Goal: Information Seeking & Learning: Learn about a topic

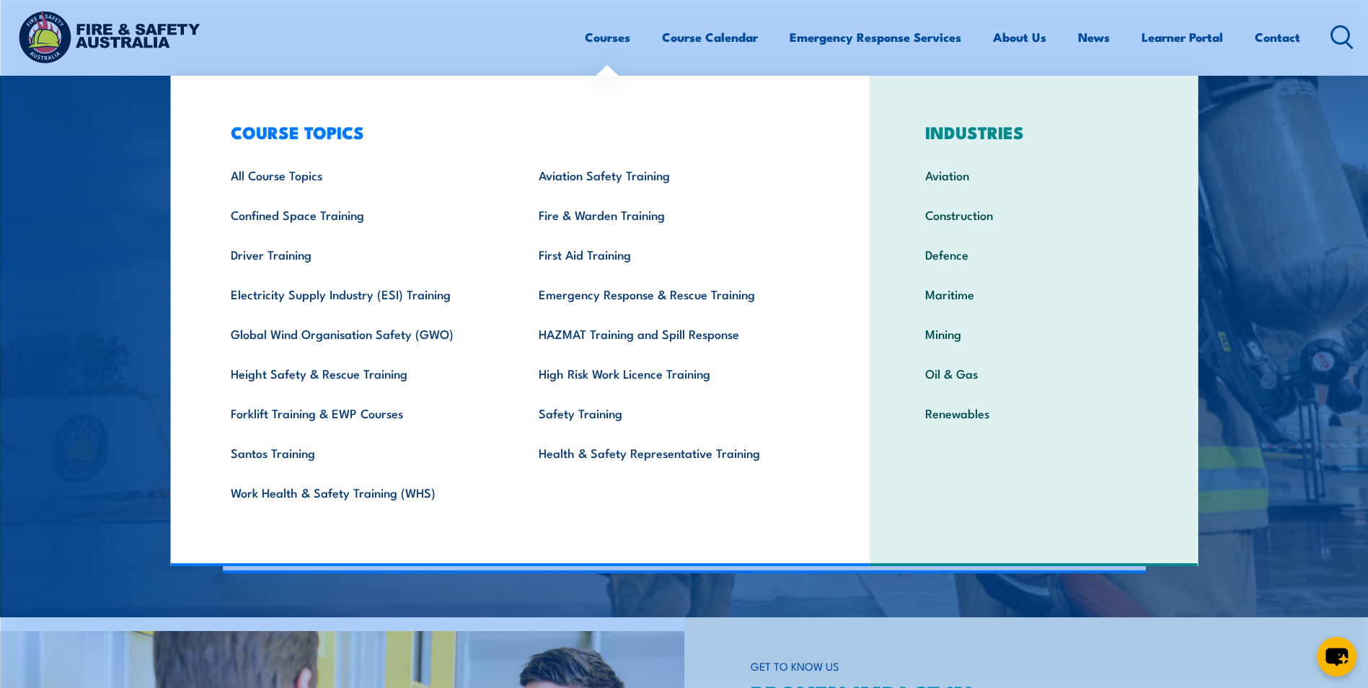
scroll to position [216, 0]
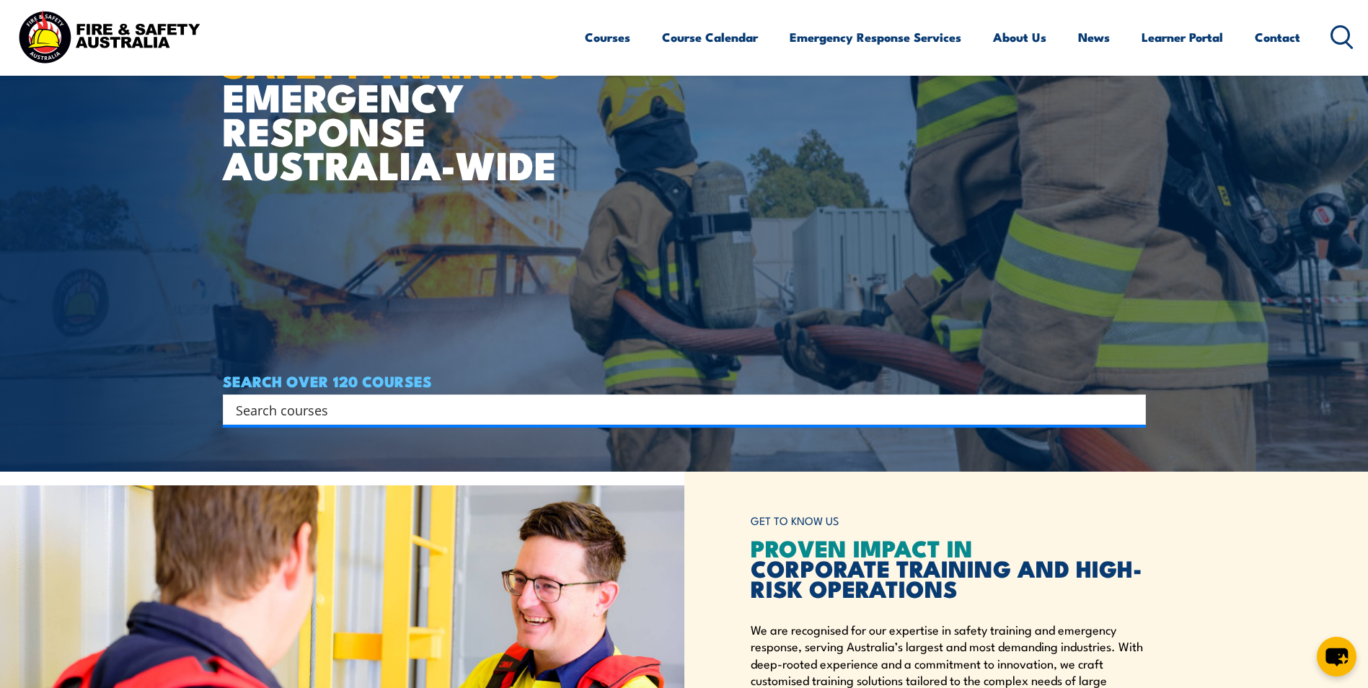
click at [335, 413] on input "Search input" at bounding box center [675, 410] width 878 height 22
paste input "BSBWHS308"
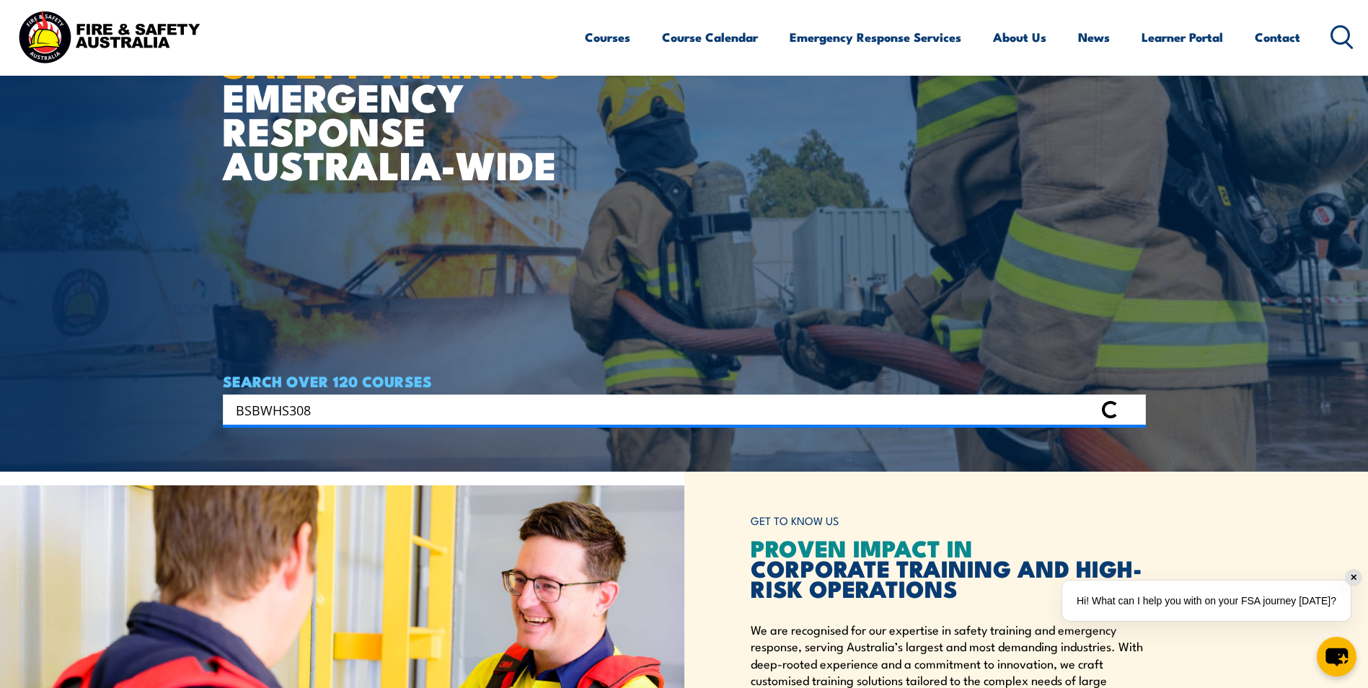
type input "BSBWHS308"
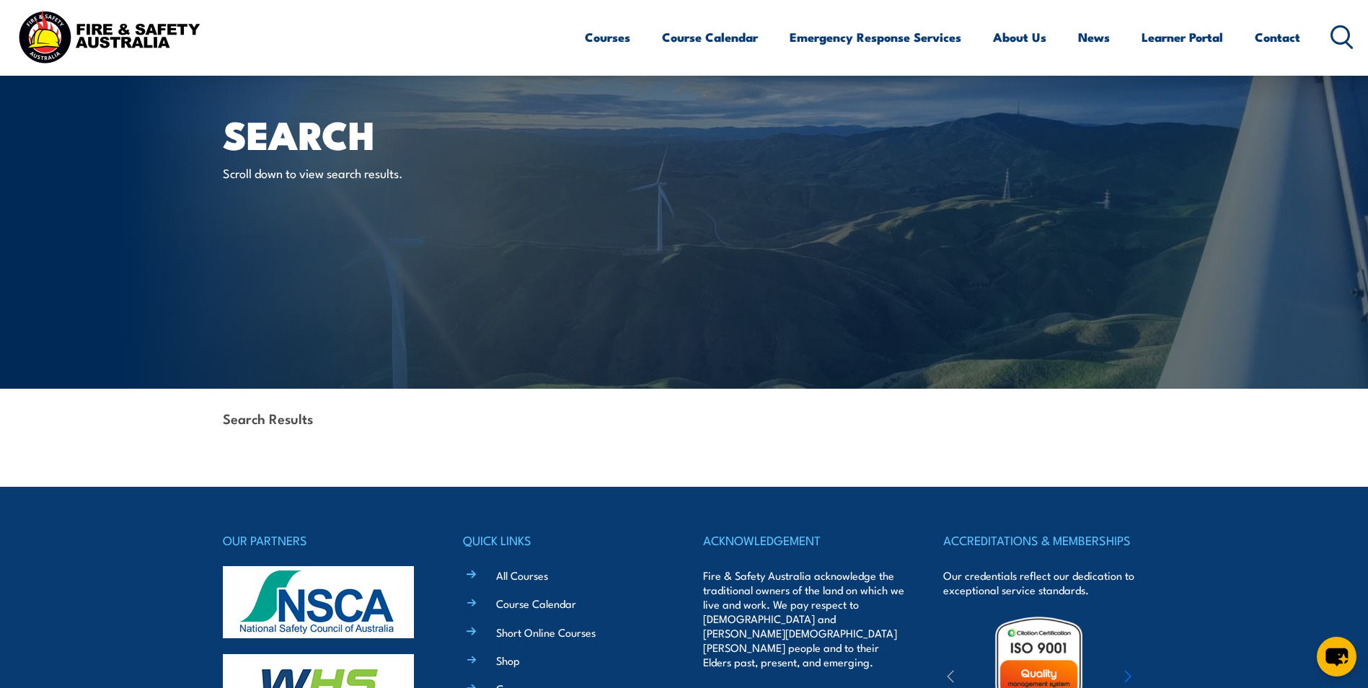
scroll to position [23, 0]
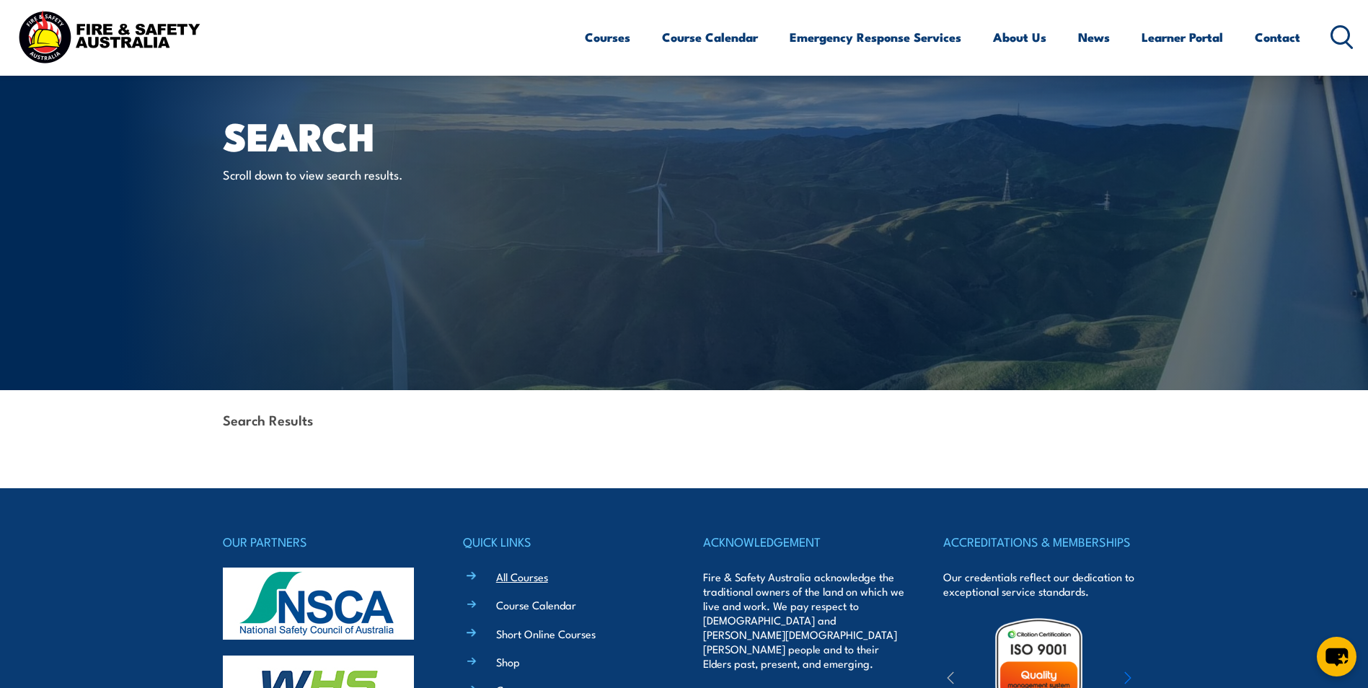
click at [525, 575] on link "All Courses" at bounding box center [522, 576] width 52 height 15
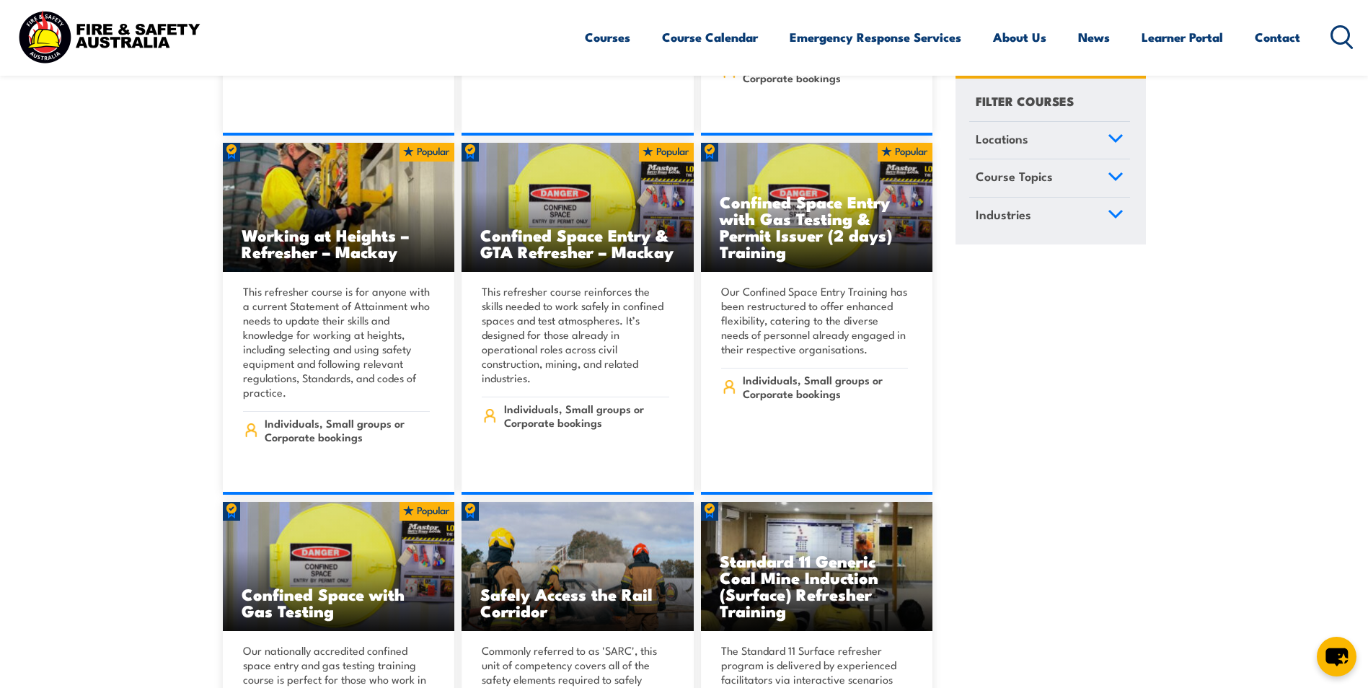
scroll to position [2452, 0]
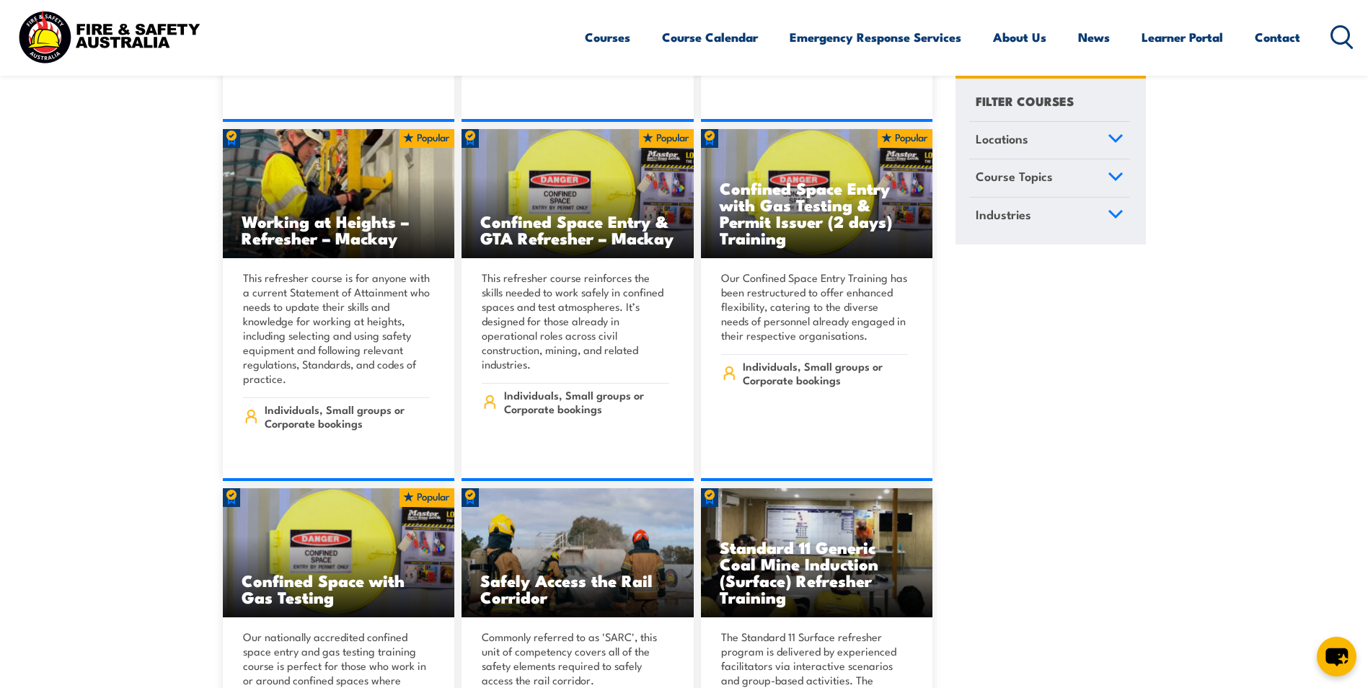
click at [1112, 178] on icon at bounding box center [1116, 177] width 16 height 10
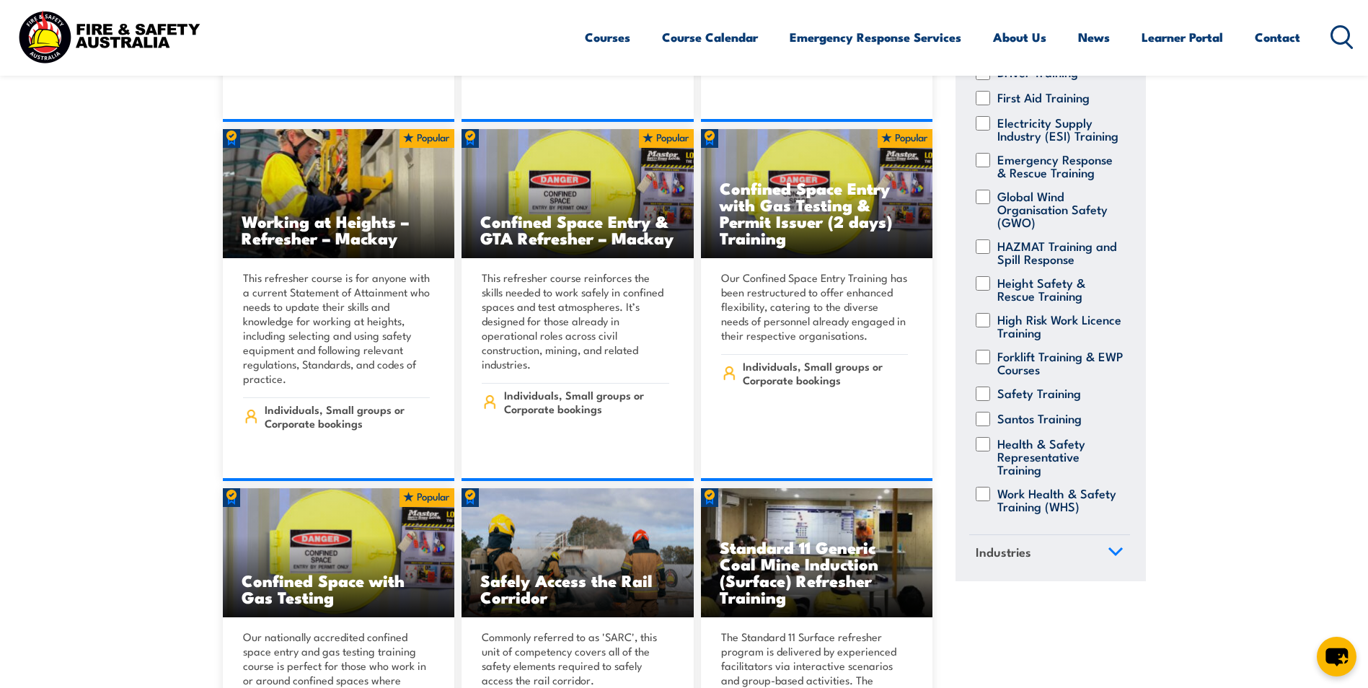
scroll to position [268, 0]
click at [984, 487] on input "Work Health & Safety Training (WHS)" at bounding box center [983, 494] width 14 height 14
checkbox input "true"
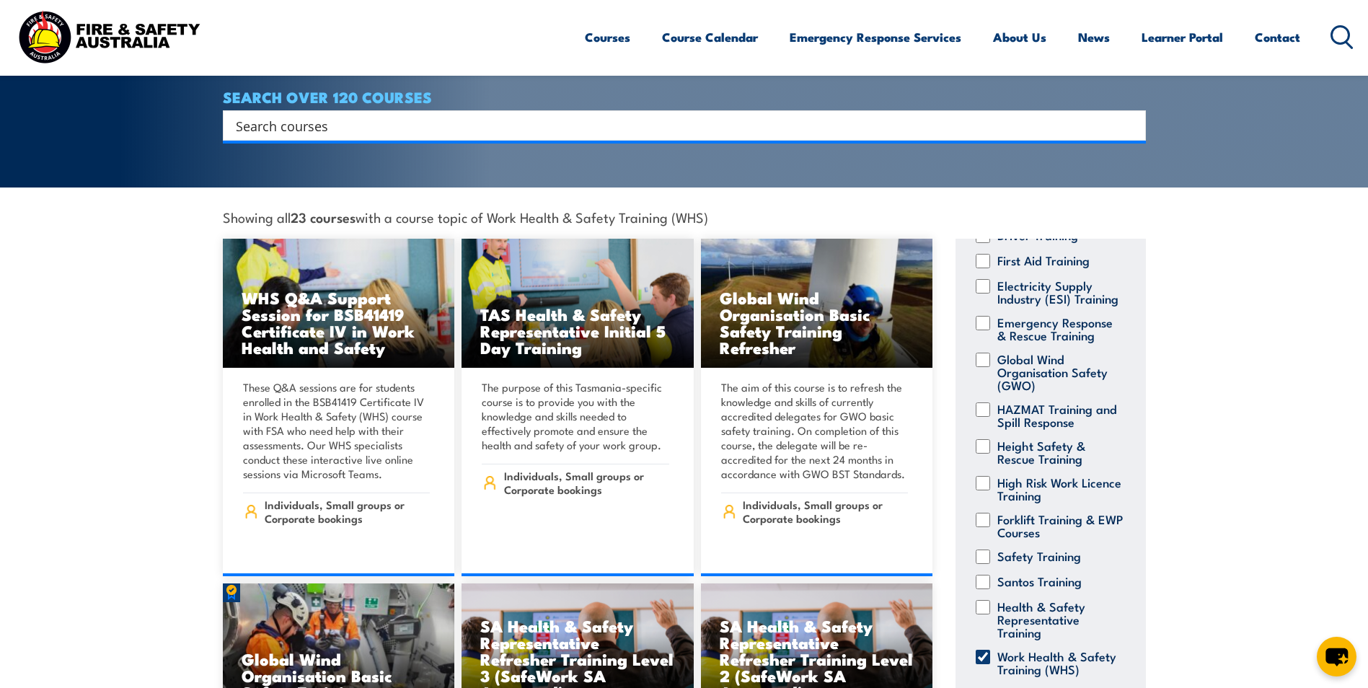
scroll to position [268, 0]
click at [983, 650] on input "Work Health & Safety Training (WHS)" at bounding box center [983, 657] width 14 height 14
checkbox input "false"
click at [308, 115] on input "Search input" at bounding box center [675, 126] width 878 height 22
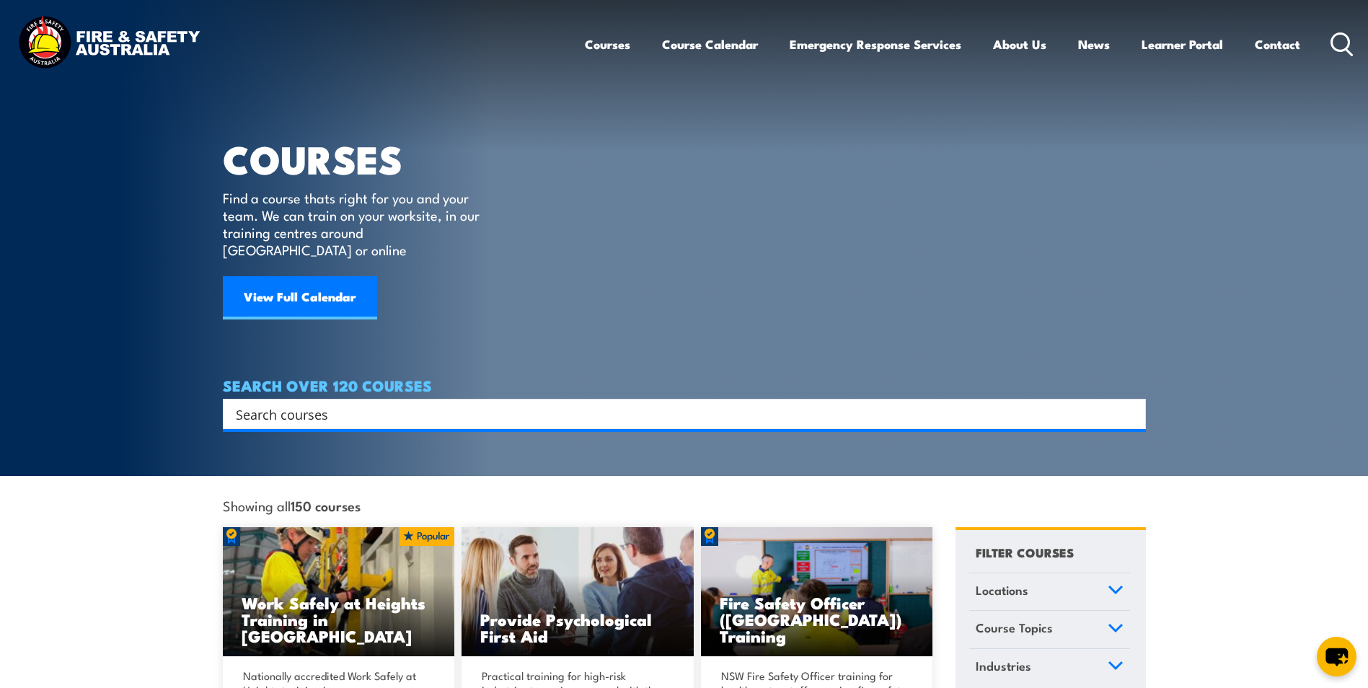
click at [323, 403] on input "Search input" at bounding box center [675, 414] width 878 height 22
type input "risk"
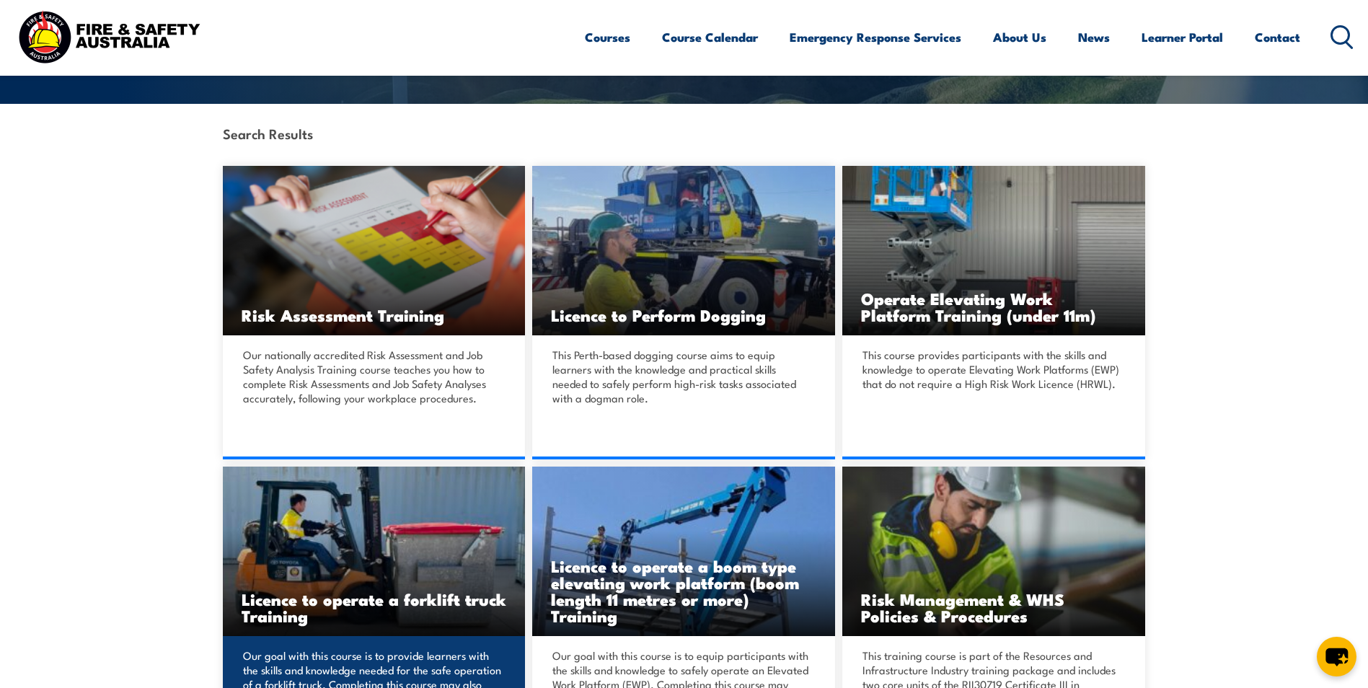
scroll to position [433, 0]
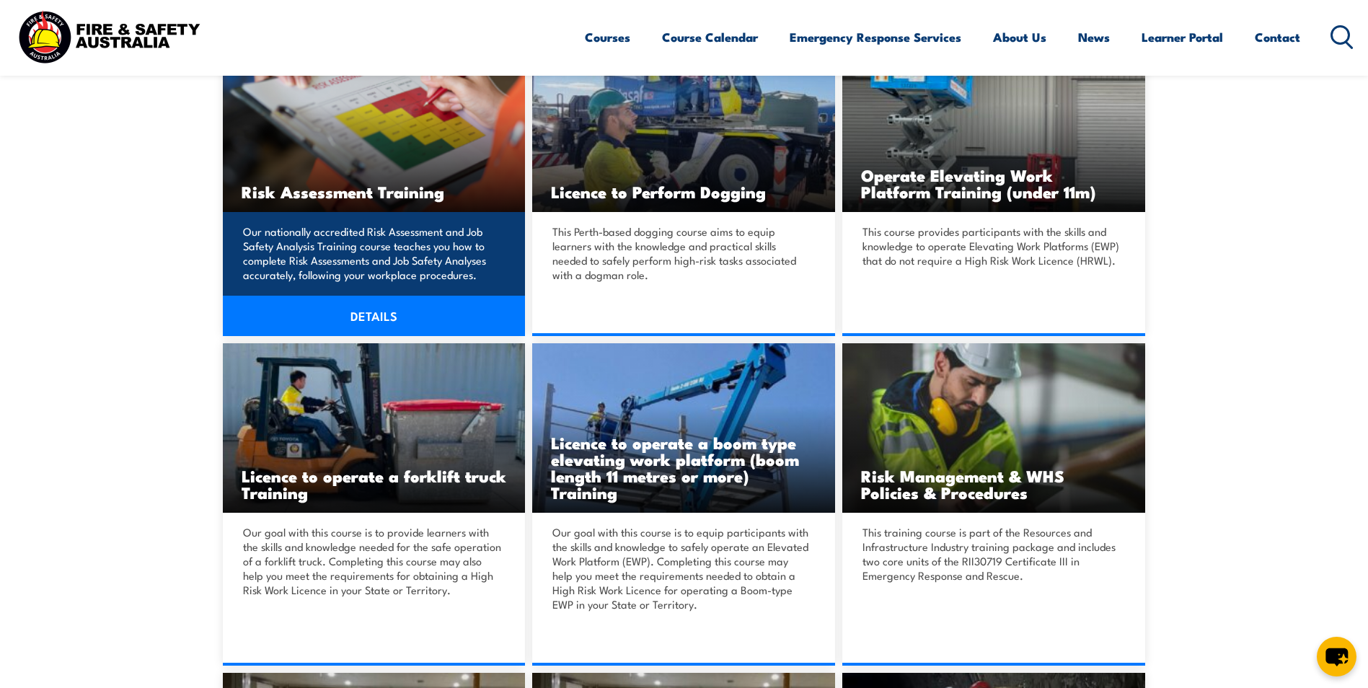
click at [377, 311] on link "DETAILS" at bounding box center [374, 316] width 303 height 40
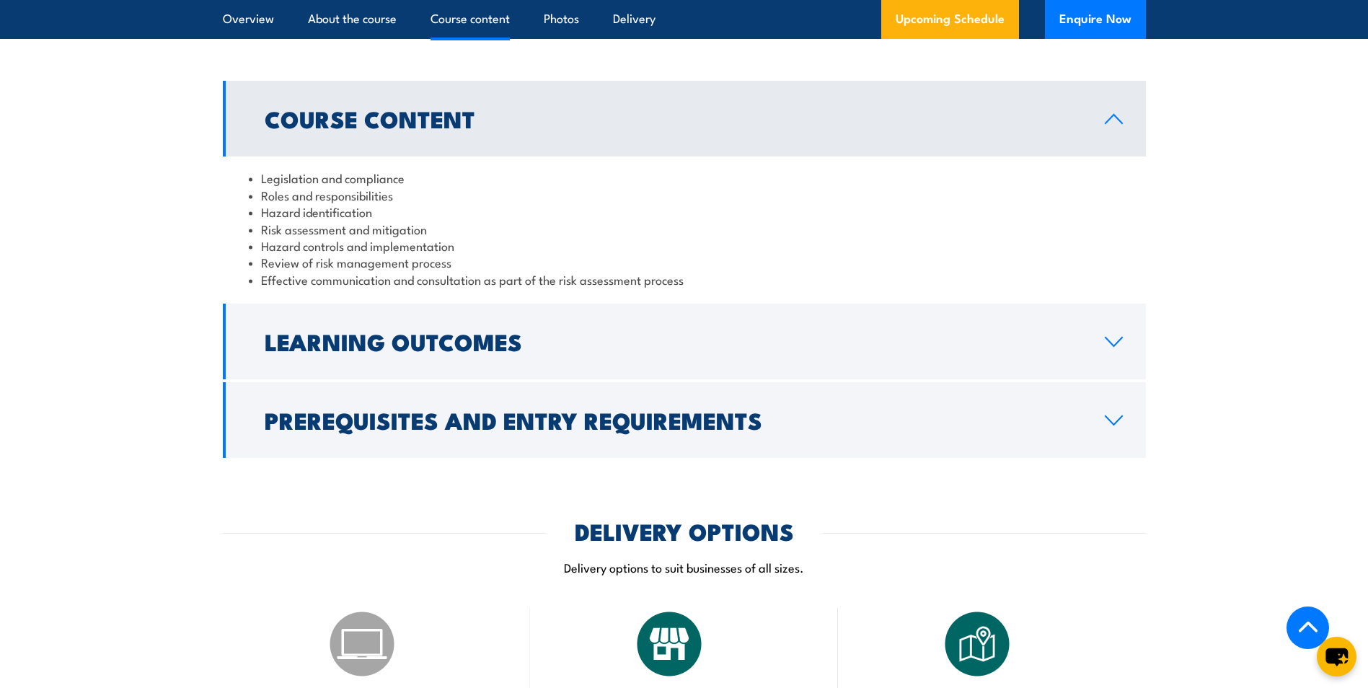
scroll to position [1442, 0]
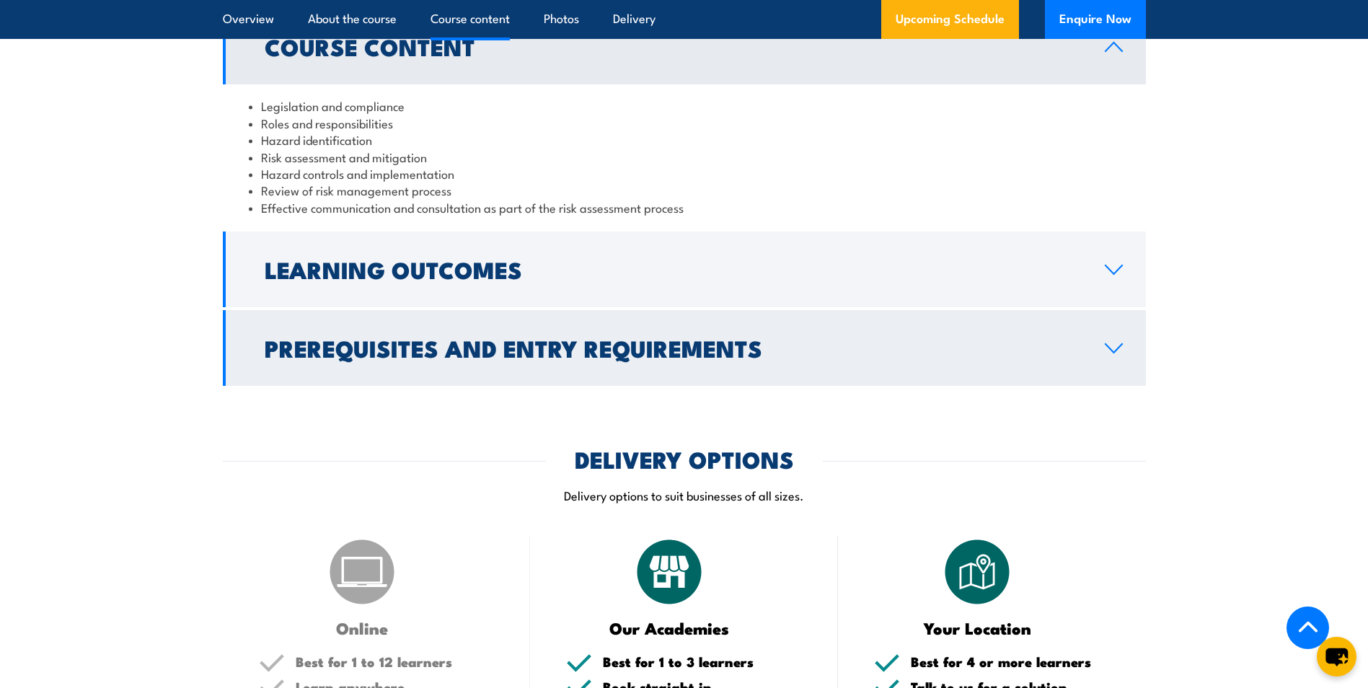
click at [1094, 373] on link "Prerequisites and Entry Requirements" at bounding box center [684, 348] width 923 height 76
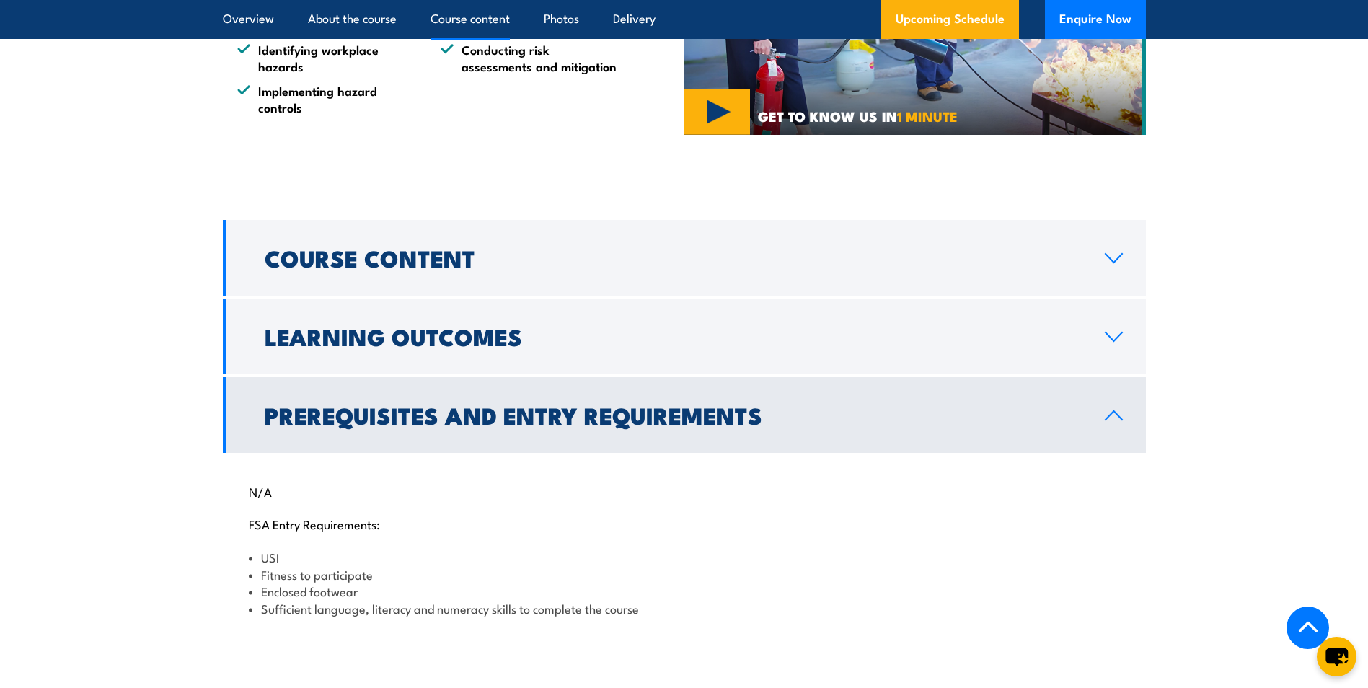
scroll to position [1226, 0]
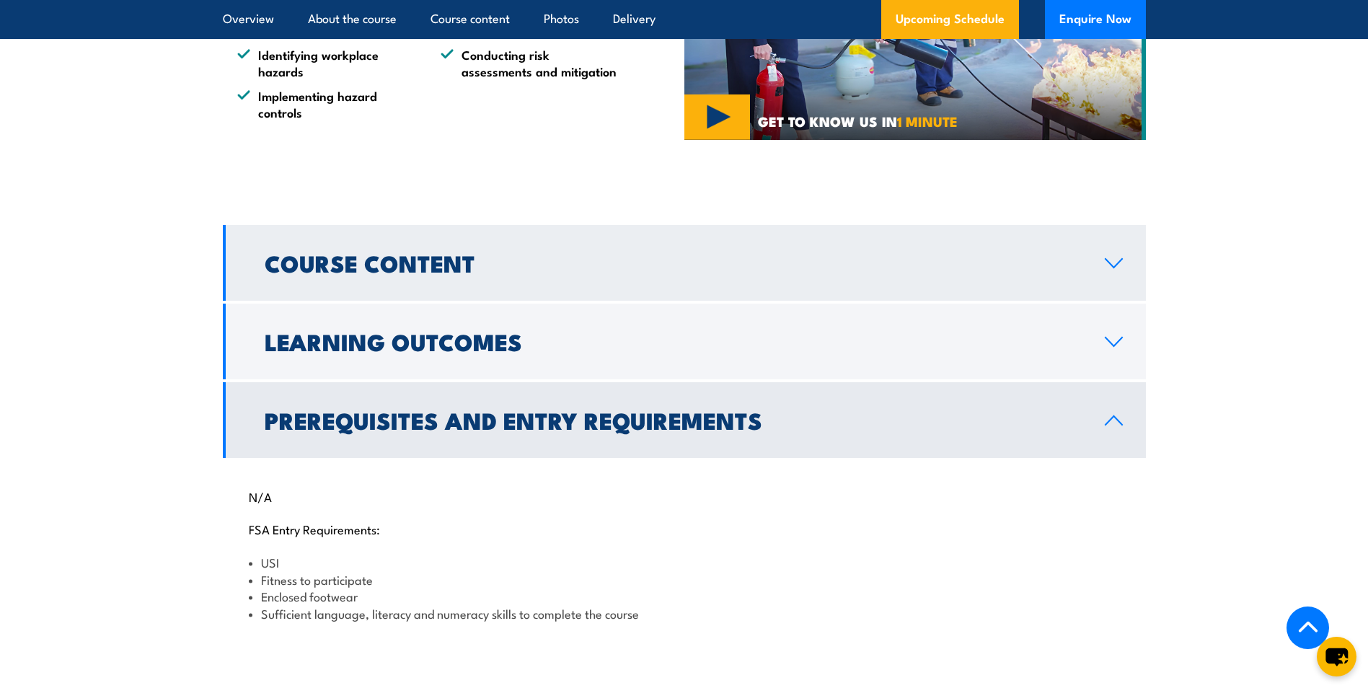
click at [897, 291] on link "Course Content" at bounding box center [684, 263] width 923 height 76
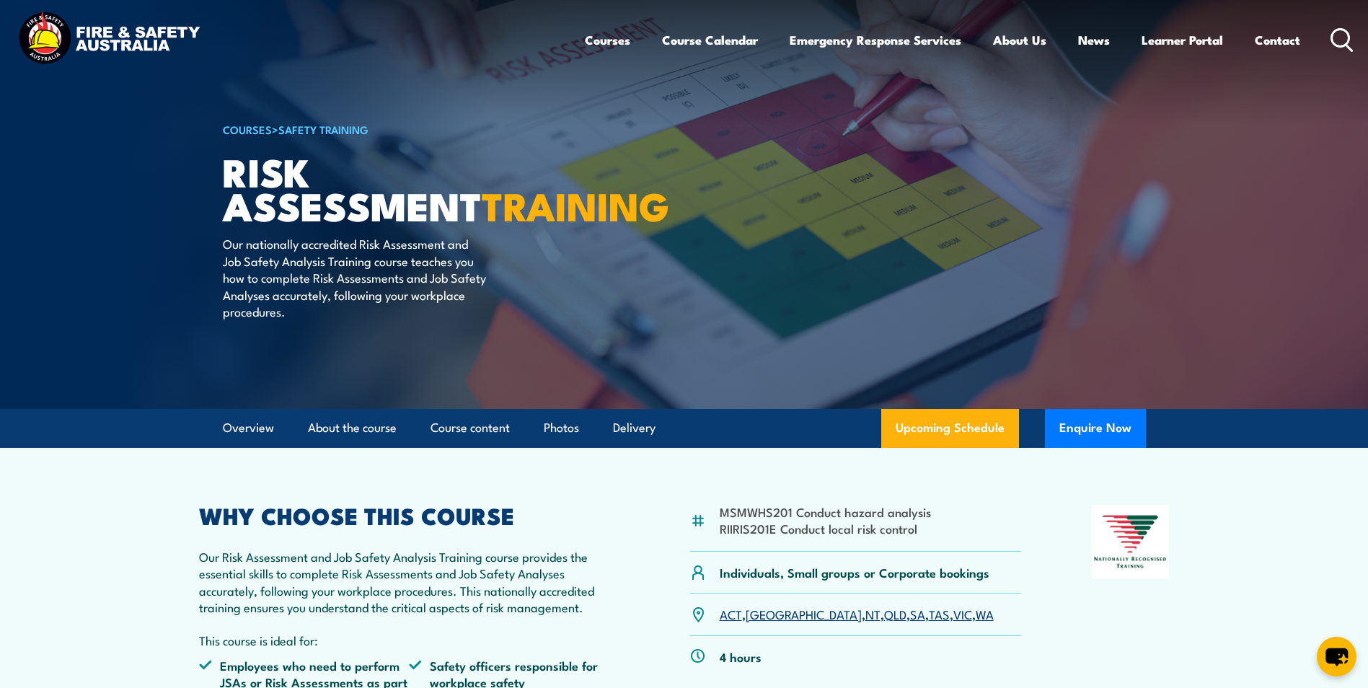
scroll to position [0, 0]
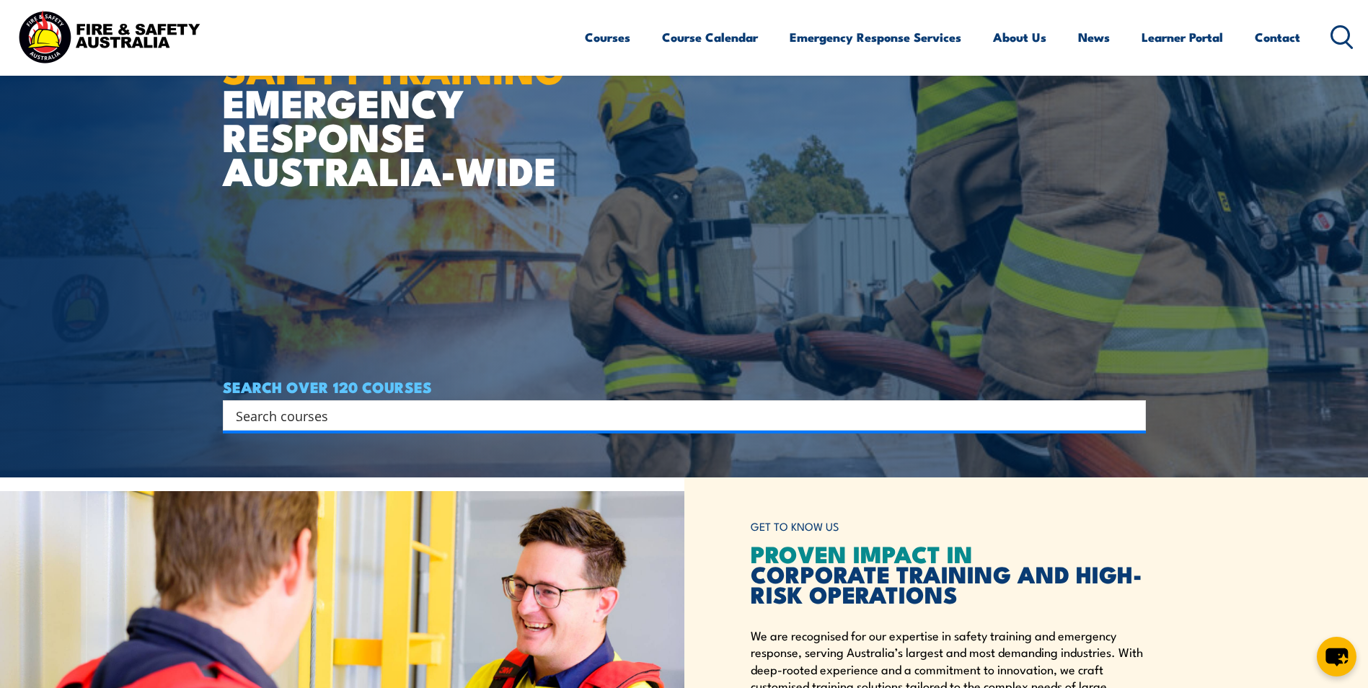
scroll to position [216, 0]
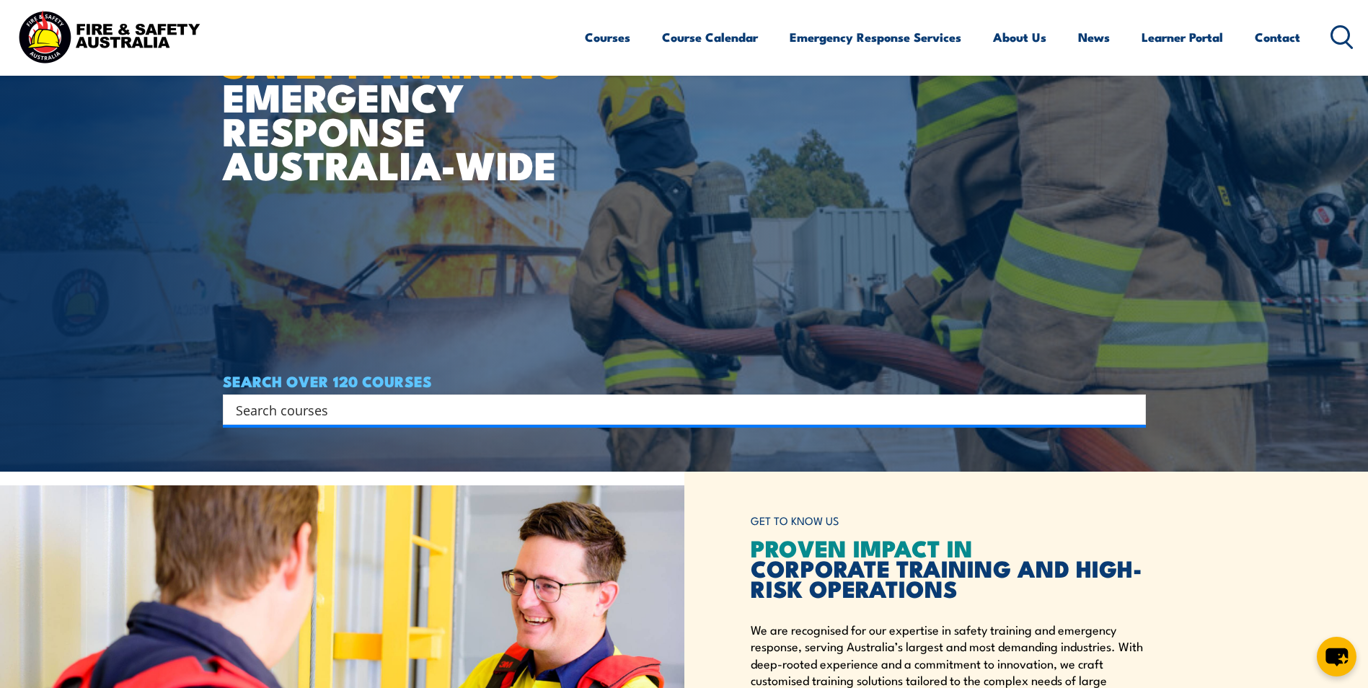
click at [371, 409] on input "Search input" at bounding box center [675, 410] width 878 height 22
type input "hazard"
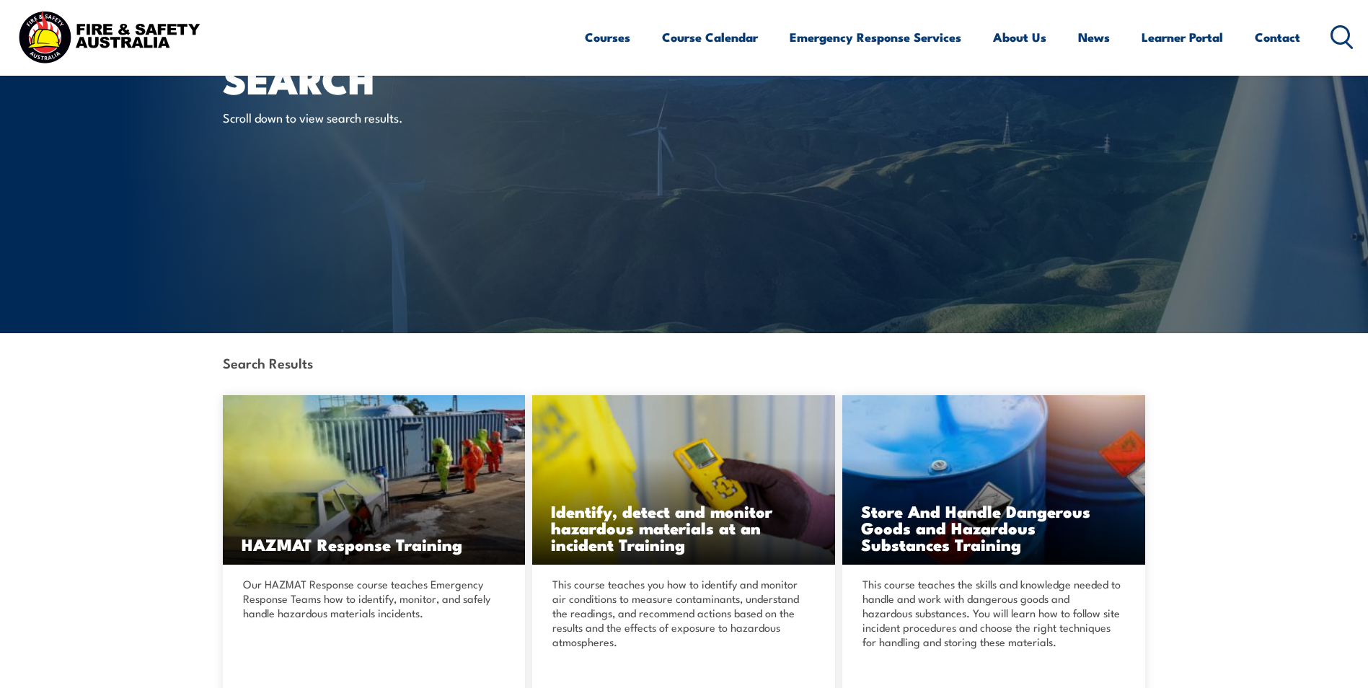
scroll to position [216, 0]
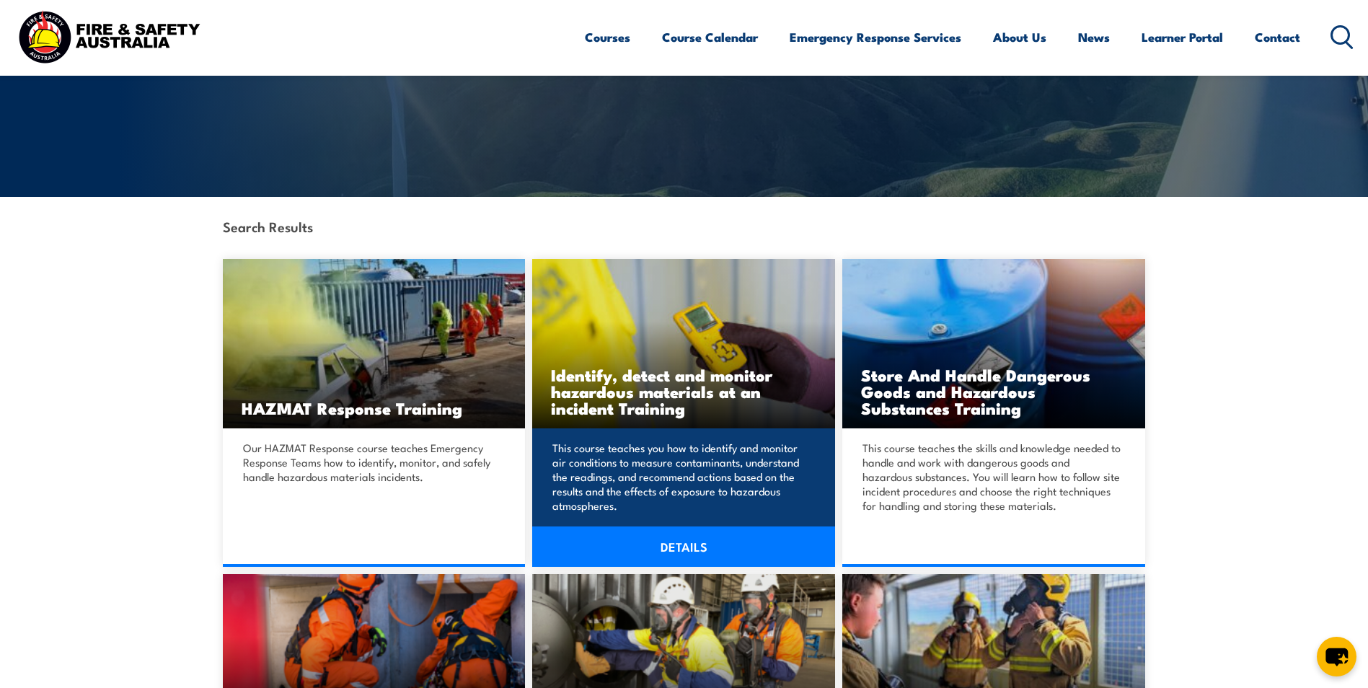
click at [668, 555] on link "DETAILS" at bounding box center [683, 546] width 303 height 40
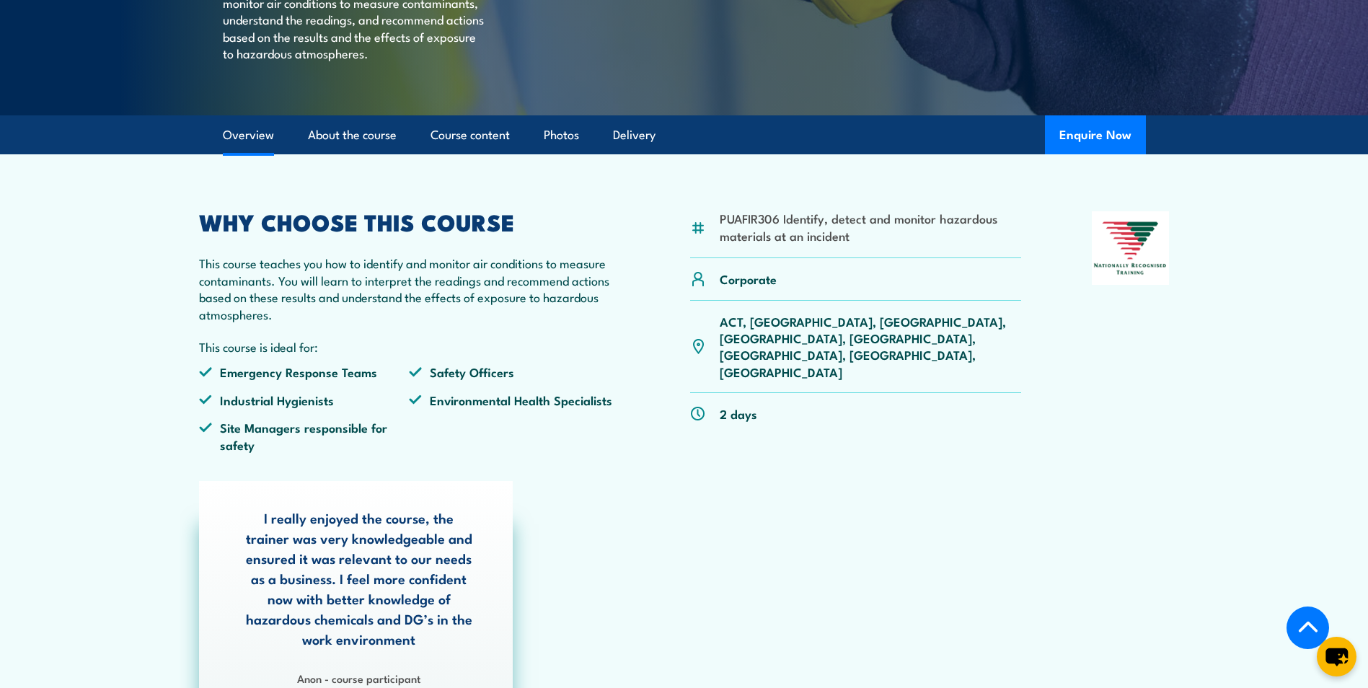
scroll to position [505, 0]
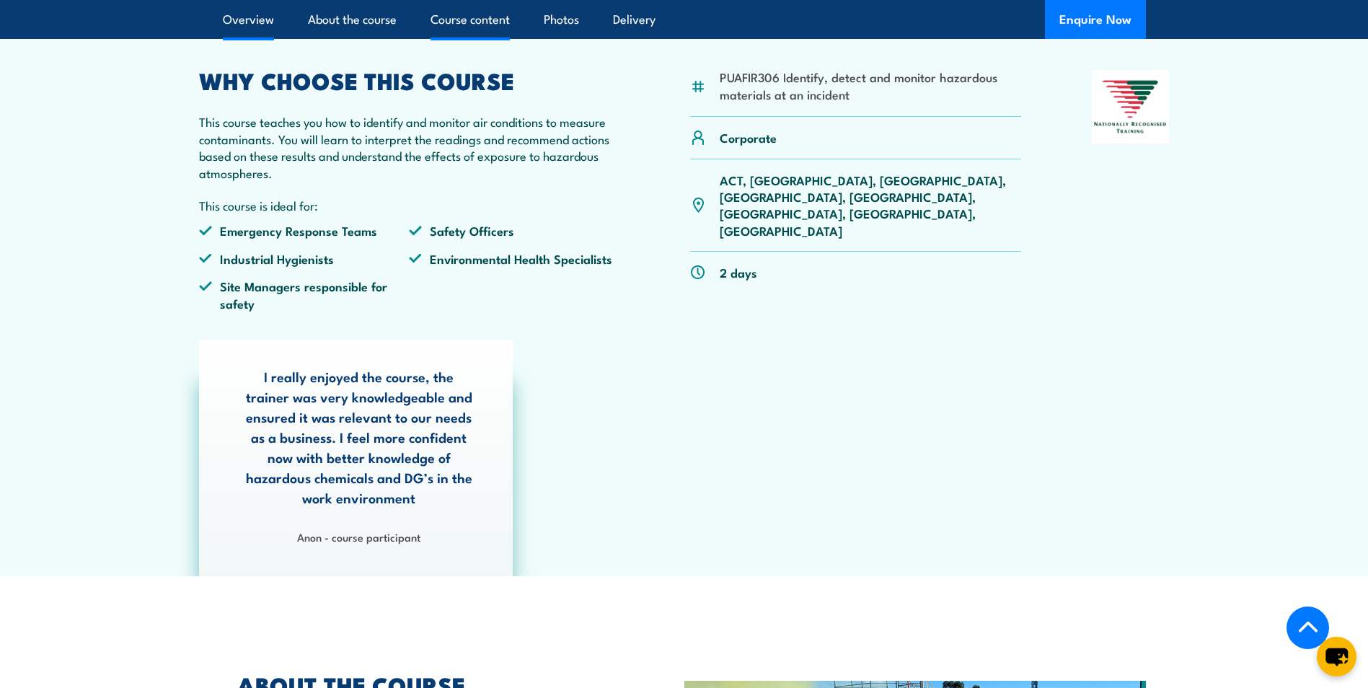
click at [474, 29] on link "Course content" at bounding box center [469, 19] width 79 height 38
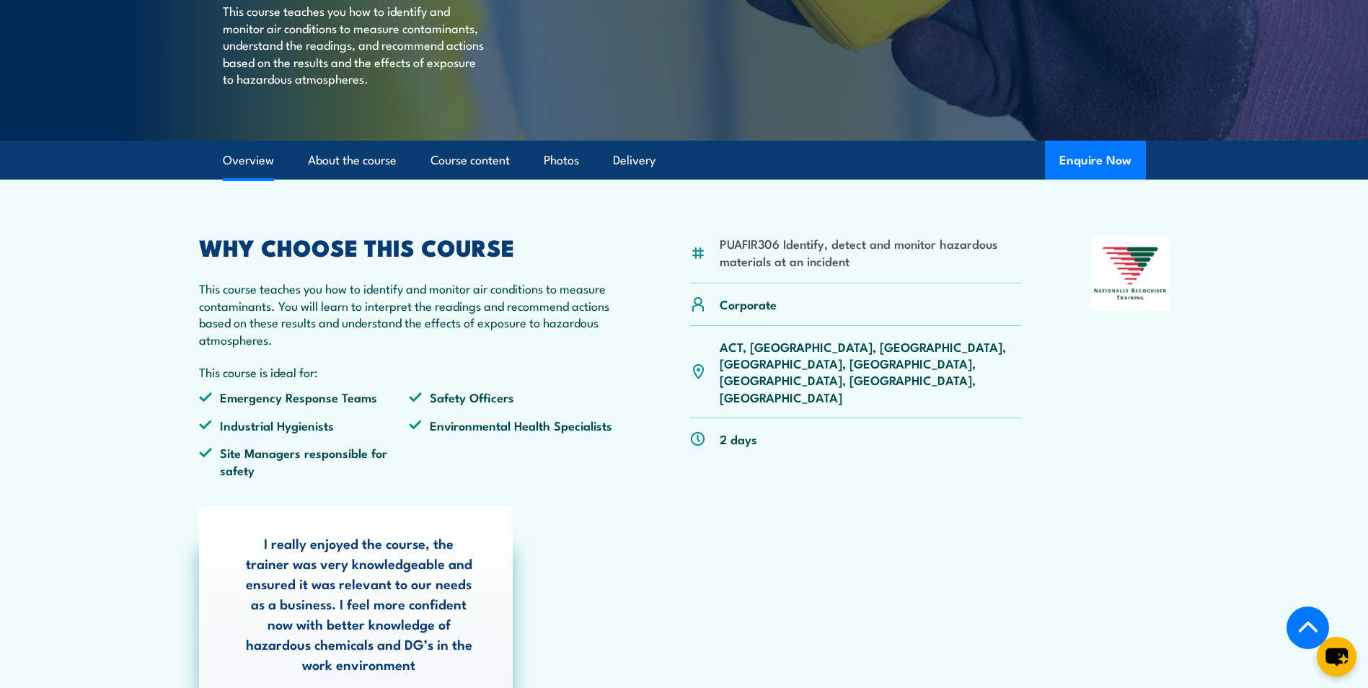
scroll to position [335, 0]
